Goal: Find specific page/section: Find specific page/section

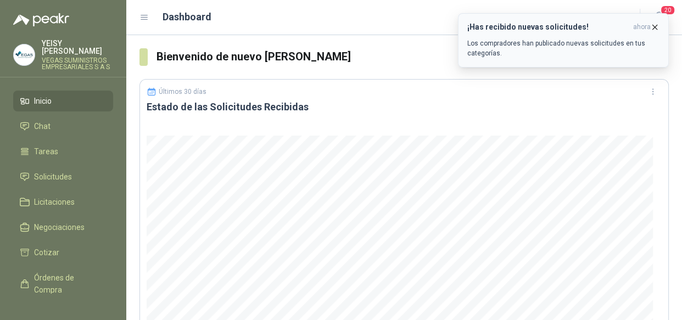
click at [653, 30] on icon "button" at bounding box center [654, 27] width 9 height 9
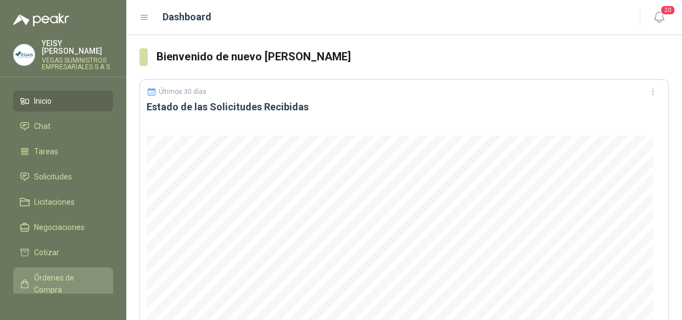
click at [52, 277] on span "Órdenes de Compra" at bounding box center [68, 284] width 69 height 24
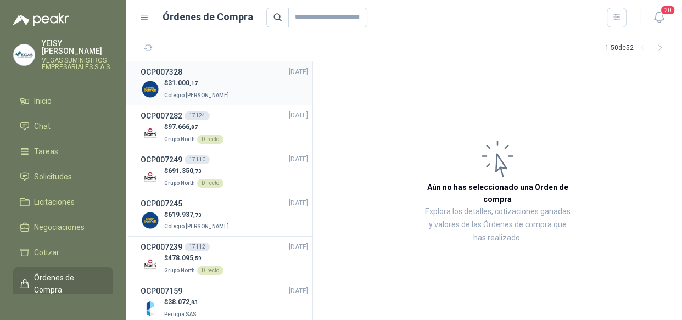
click at [268, 85] on div "$ 31.000 ,17 Colegio [PERSON_NAME]" at bounding box center [224, 89] width 167 height 23
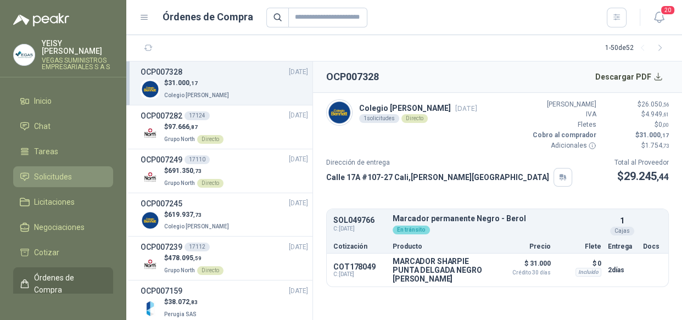
click at [92, 171] on li "Solicitudes" at bounding box center [63, 177] width 87 height 12
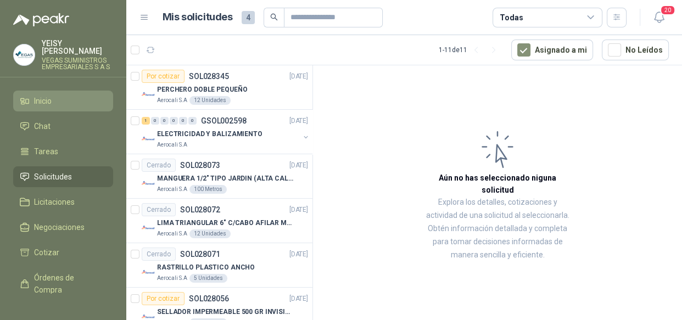
click at [37, 95] on span "Inicio" at bounding box center [43, 101] width 18 height 12
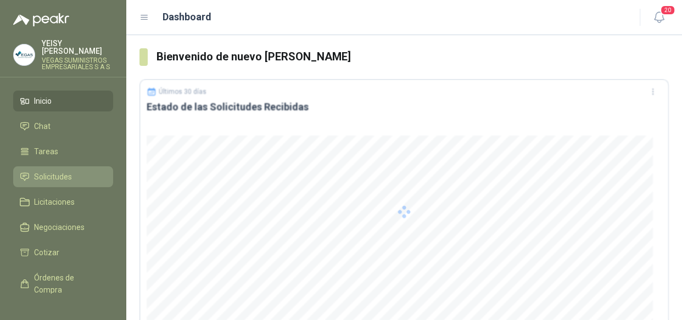
click at [52, 171] on span "Solicitudes" at bounding box center [53, 177] width 38 height 12
